Goal: Connect with others: Connect with others

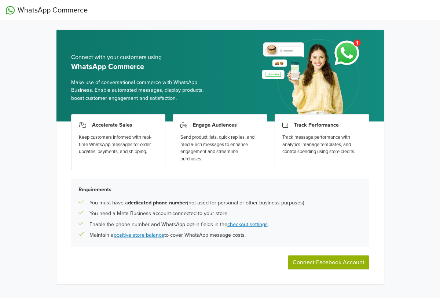
scroll to position [14, 0]
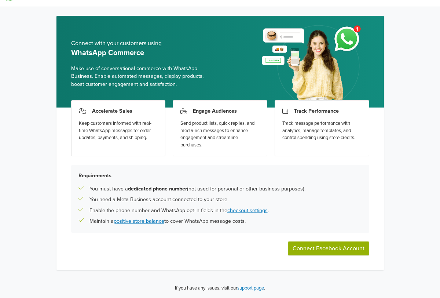
click at [313, 252] on button "Connect Facebook Account" at bounding box center [328, 248] width 81 height 14
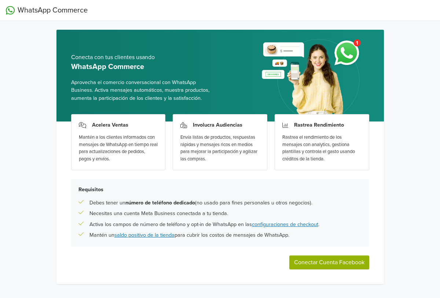
click at [324, 270] on div "Acelera Ventas Mantén a los clientes informados con mensajes de WhatsApp en tie…" at bounding box center [219, 202] width 327 height 162
click at [318, 260] on button "Conectar Cuenta Facebook" at bounding box center [329, 262] width 80 height 14
